Goal: Contribute content: Add original content to the website for others to see

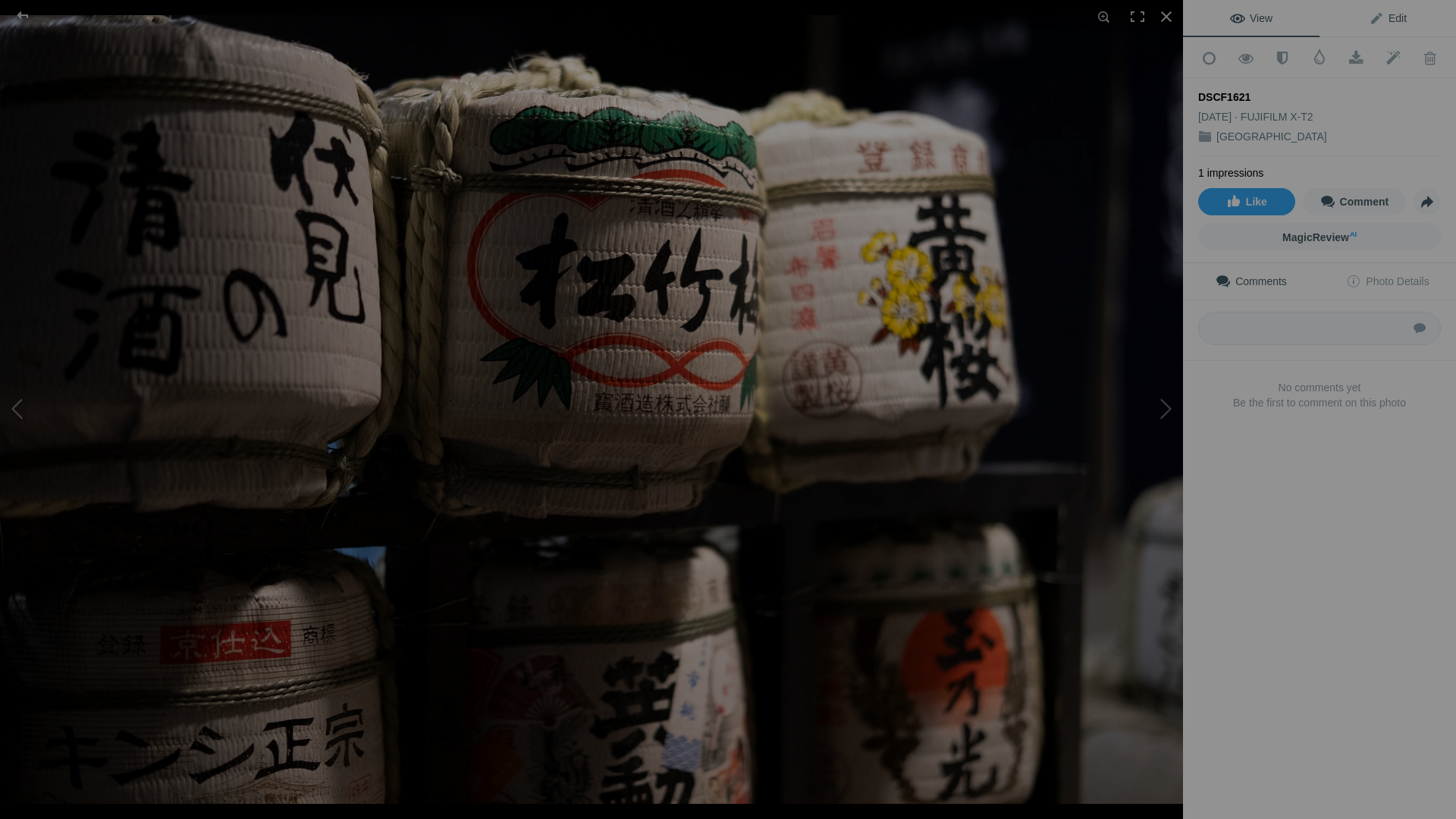
click at [1387, 18] on span "Edit" at bounding box center [1387, 18] width 38 height 13
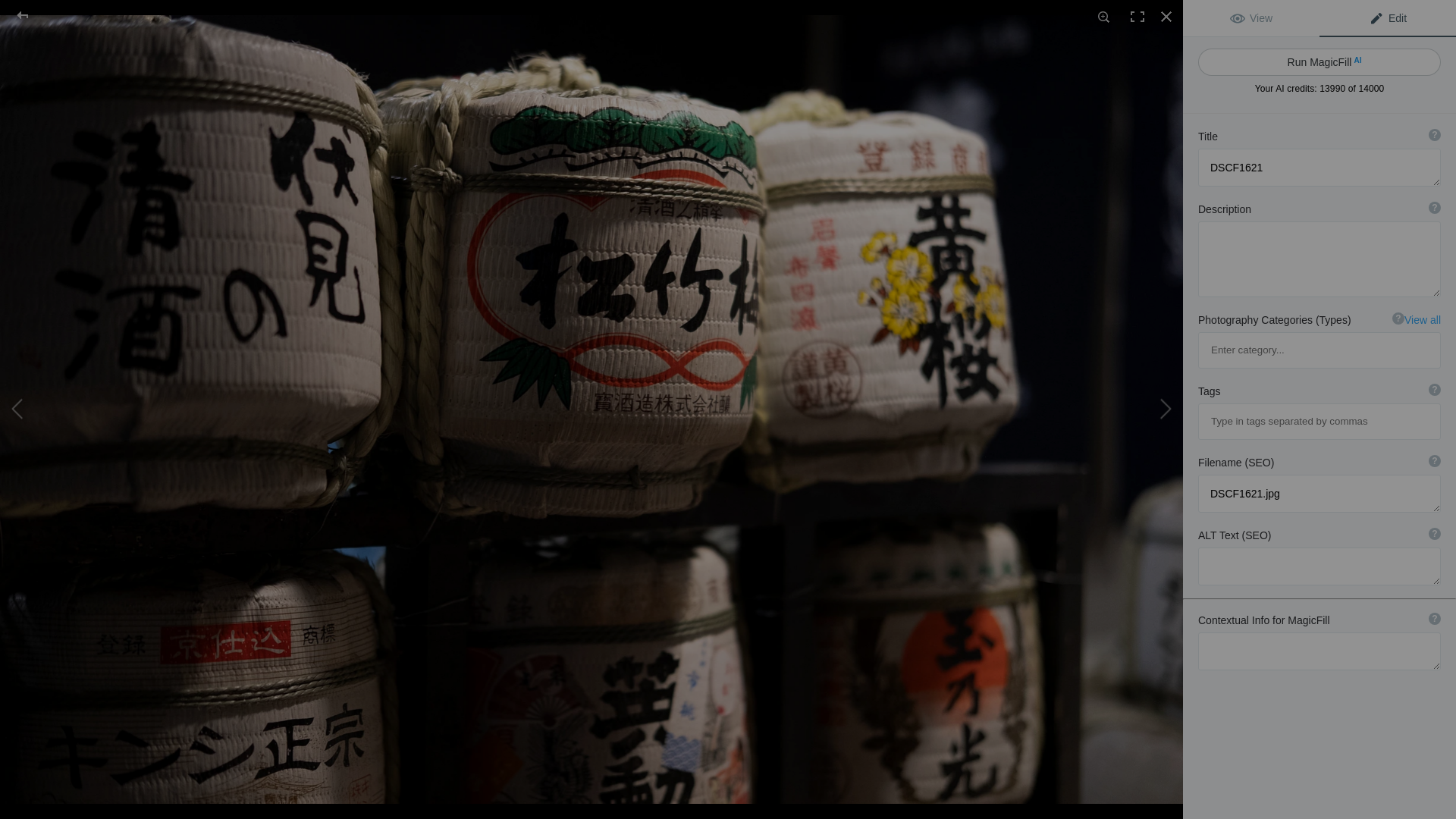
click at [1304, 61] on button "Run MagicFill AI" at bounding box center [1320, 62] width 243 height 28
type textarea "Traditional Japanese Sake Barrels Display"
type textarea "This captivating image showcases a collection of traditional Japanese sake barr…"
type textarea "traditional-japanese-sake-barrels.jpg"
type textarea "A collection of traditional Japanese sake barrels with intricate calligraphy an…"
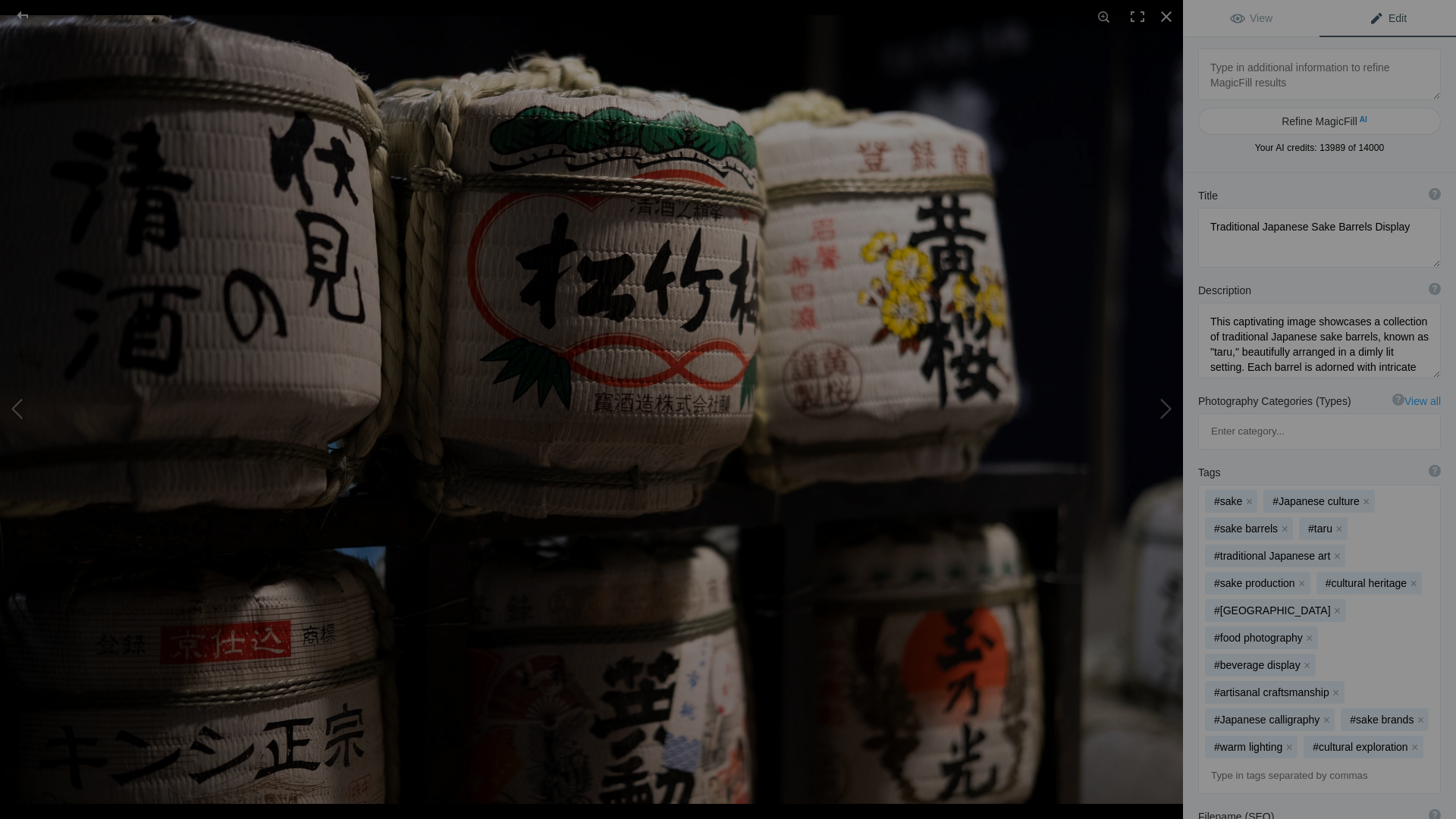
drag, startPoint x: 1423, startPoint y: 241, endPoint x: 1423, endPoint y: 263, distance: 22.0
click at [1423, 263] on textarea at bounding box center [1320, 238] width 243 height 60
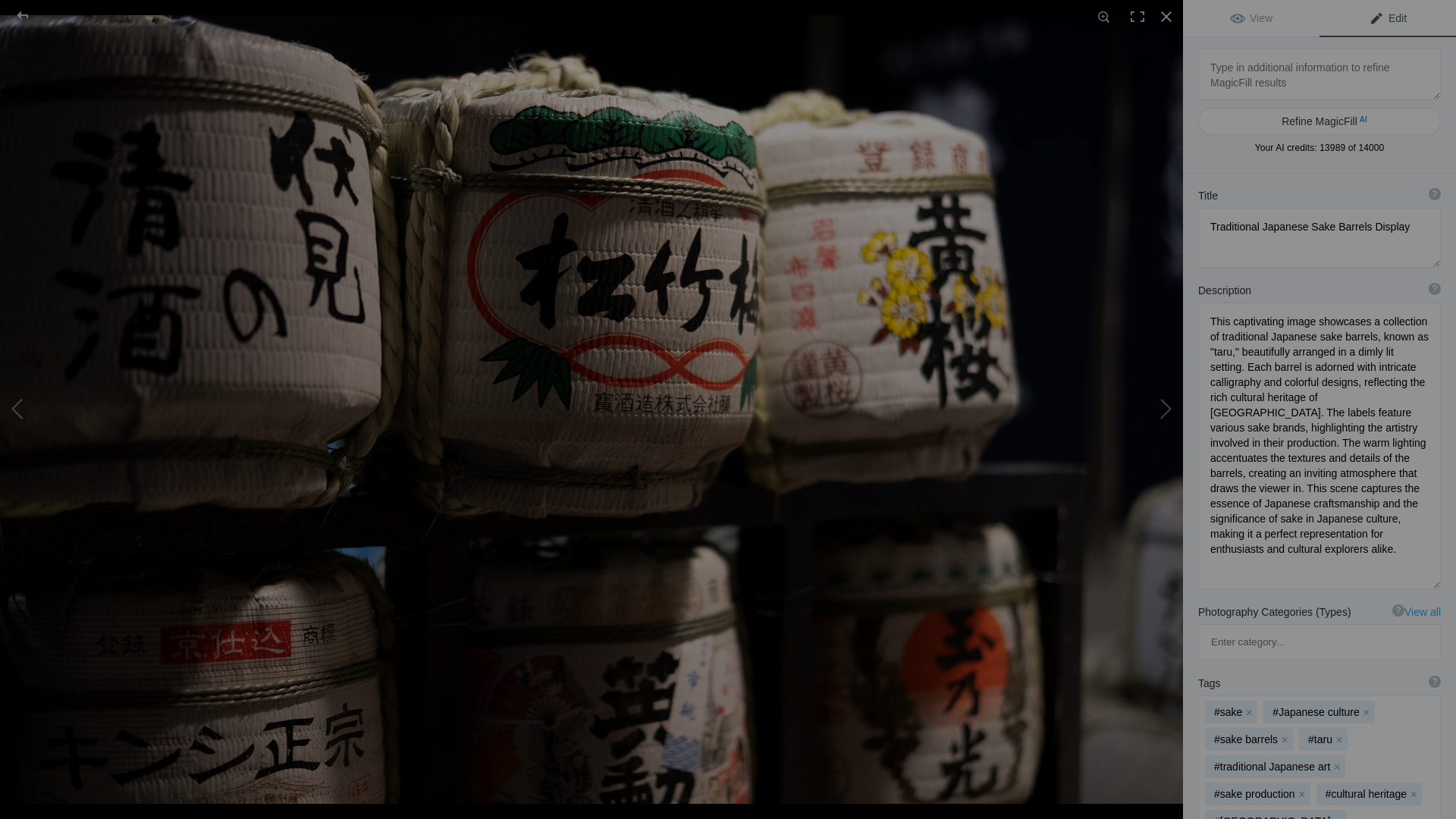
drag, startPoint x: 1426, startPoint y: 373, endPoint x: 1443, endPoint y: 584, distance: 211.7
click at [1443, 584] on div "Description ? By adding more context around images, results can become much mor…" at bounding box center [1320, 436] width 273 height 321
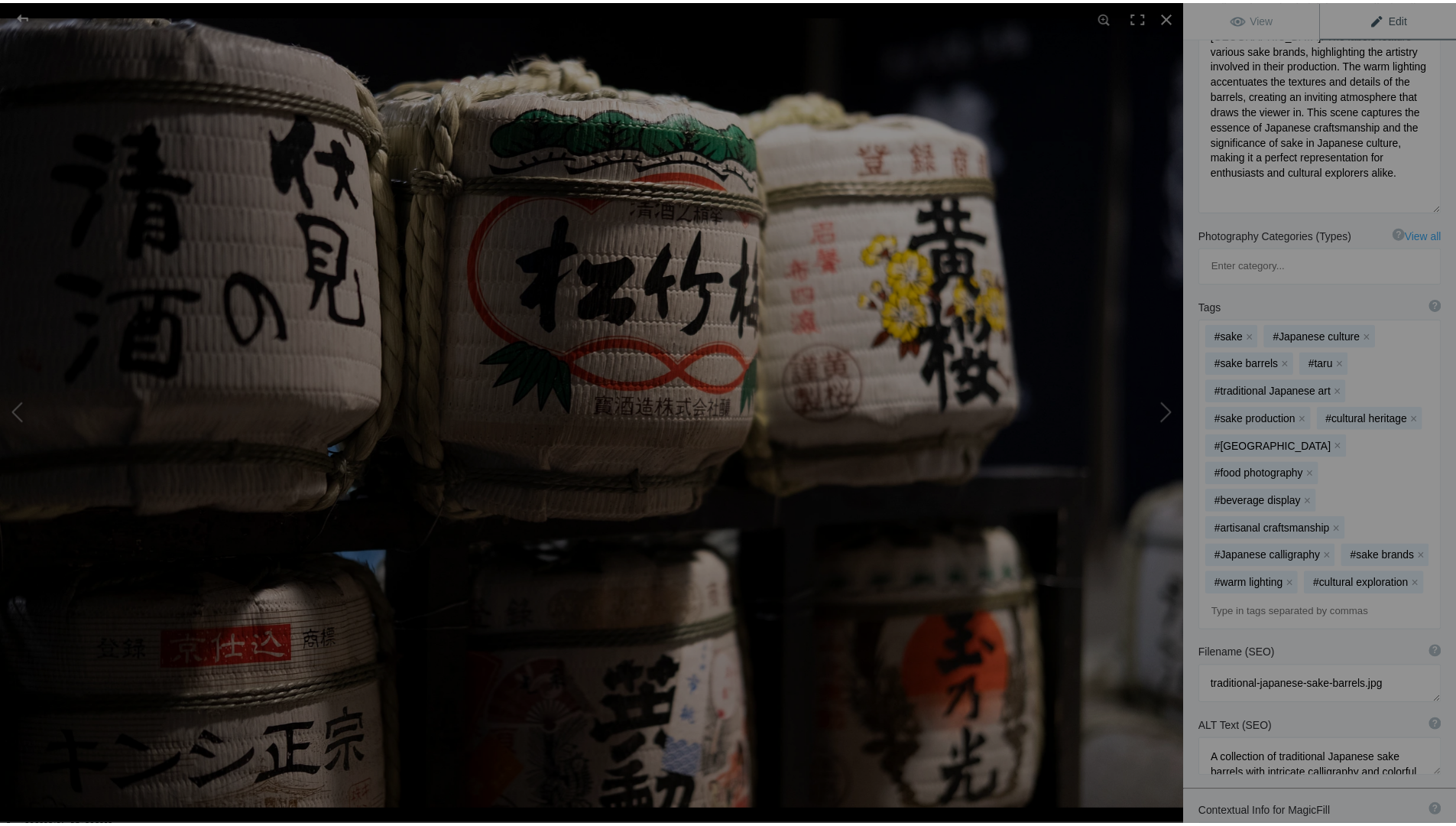
scroll to position [384, 0]
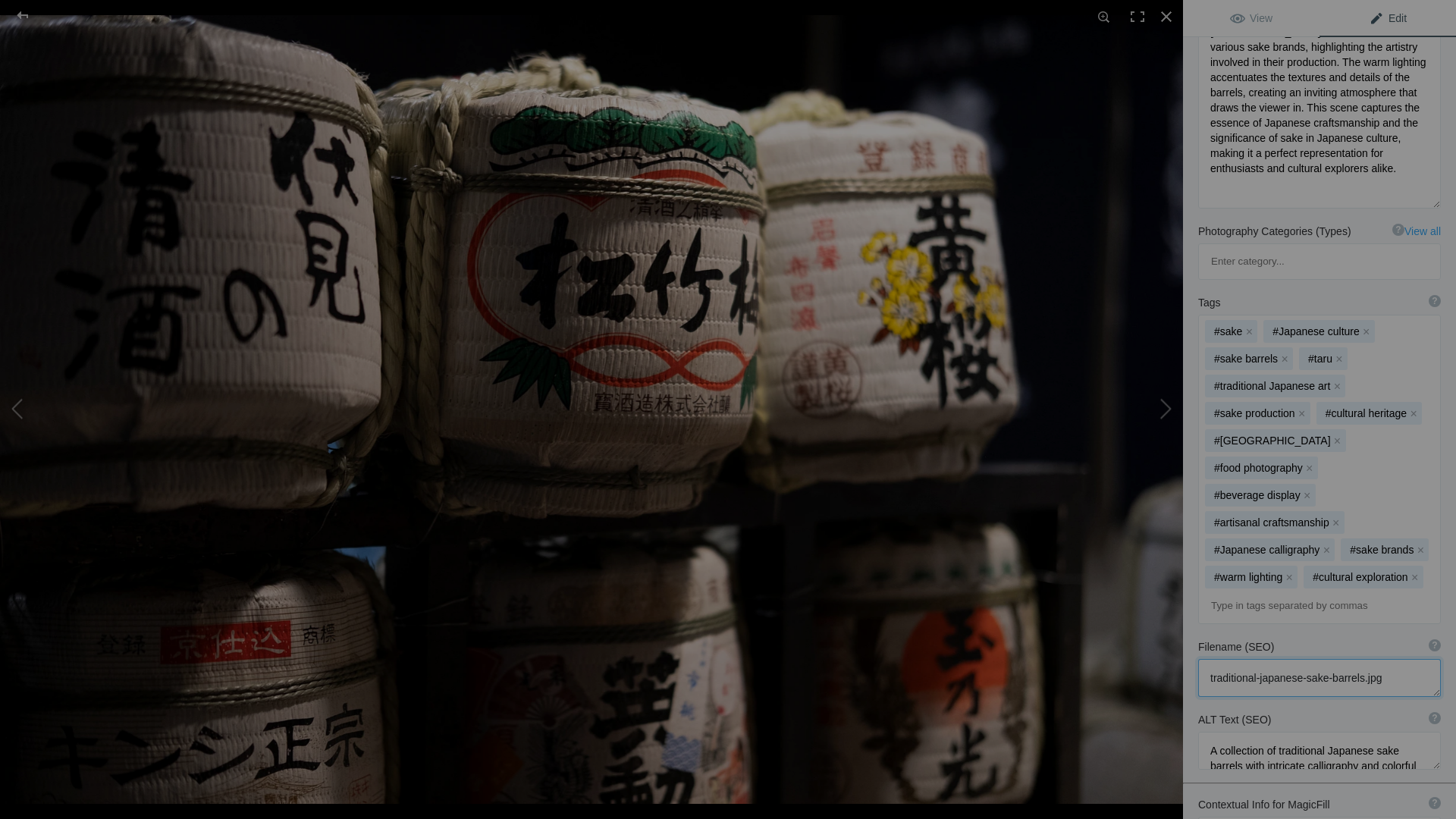
click at [1228, 659] on textarea at bounding box center [1320, 678] width 243 height 38
drag, startPoint x: 1319, startPoint y: 608, endPoint x: 1365, endPoint y: 608, distance: 46.0
click at [1323, 659] on textarea at bounding box center [1320, 678] width 243 height 38
drag, startPoint x: 1365, startPoint y: 608, endPoint x: 1215, endPoint y: 616, distance: 150.2
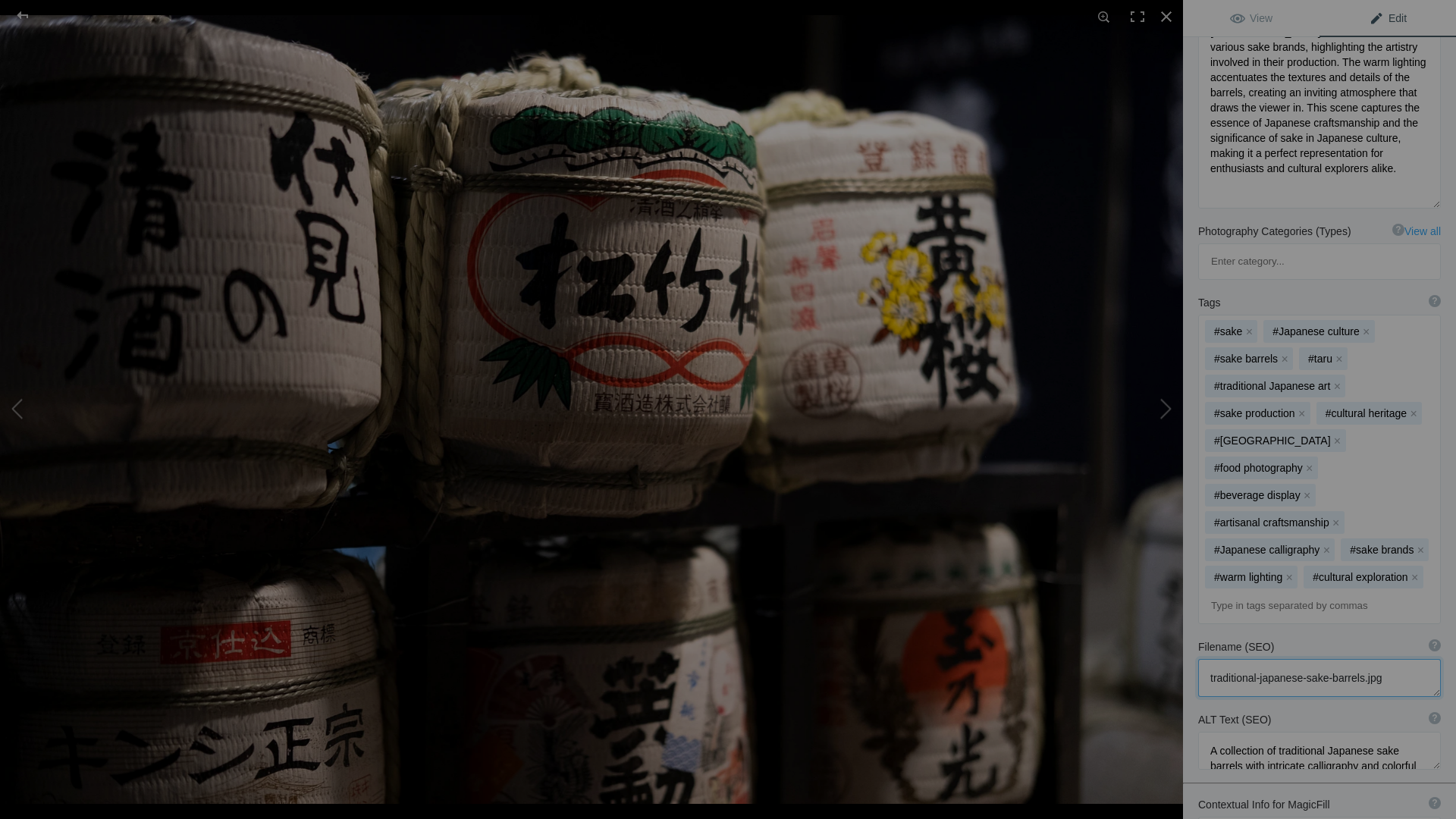
click at [1215, 659] on textarea at bounding box center [1320, 678] width 243 height 38
drag, startPoint x: 1425, startPoint y: 692, endPoint x: 1424, endPoint y: 740, distance: 48.0
click at [1424, 740] on textarea at bounding box center [1320, 775] width 243 height 86
click at [1166, 17] on div at bounding box center [1166, 17] width 33 height 33
